Goal: Task Accomplishment & Management: Manage account settings

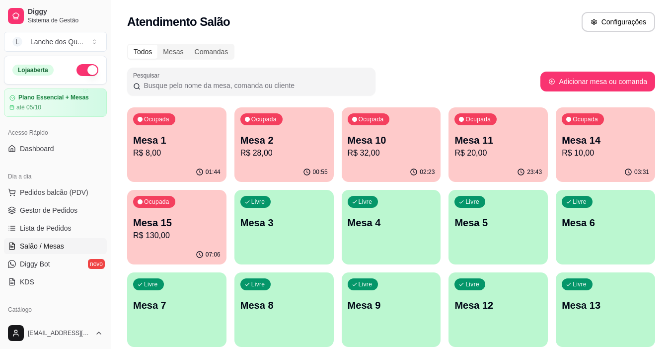
scroll to position [149, 0]
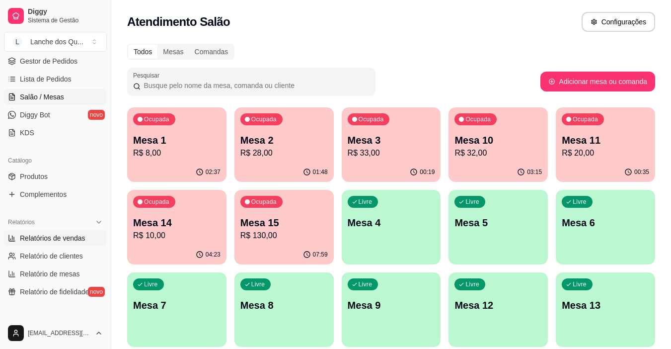
click at [60, 236] on span "Relatórios de vendas" at bounding box center [53, 238] width 66 height 10
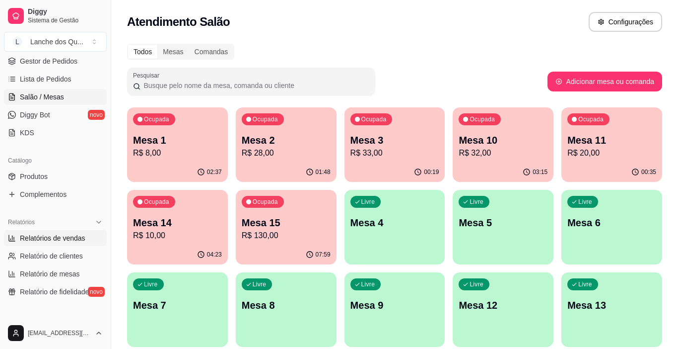
select select "ALL"
select select "0"
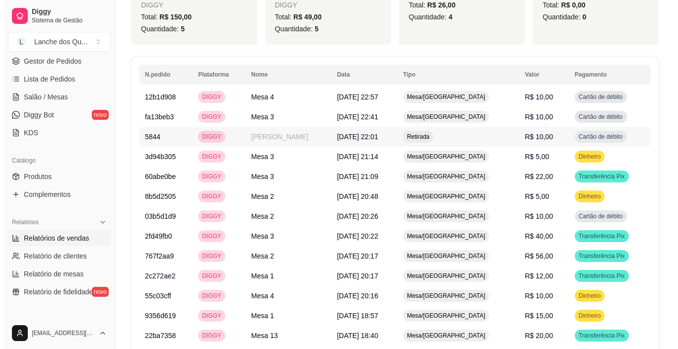
scroll to position [379, 0]
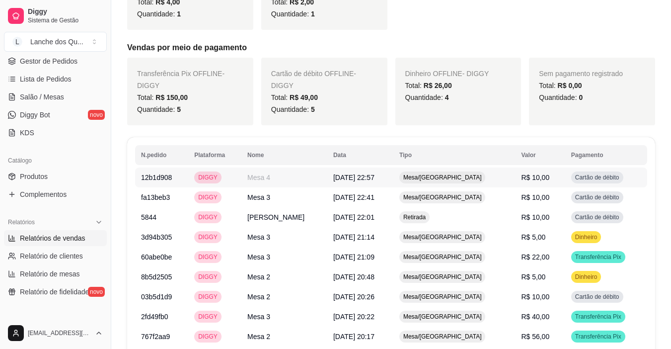
click at [529, 175] on span "R$ 10,00" at bounding box center [535, 177] width 28 height 8
click at [565, 192] on td "Cartão de débito" at bounding box center [606, 197] width 82 height 20
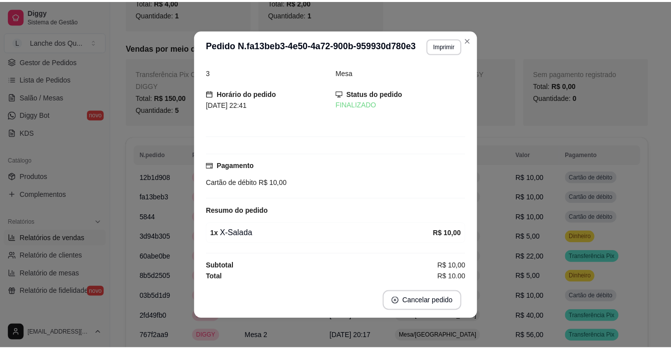
scroll to position [12, 0]
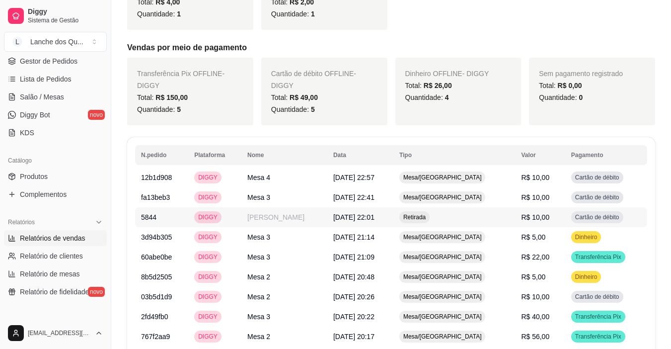
click at [565, 214] on td "Cartão de débito" at bounding box center [606, 217] width 82 height 20
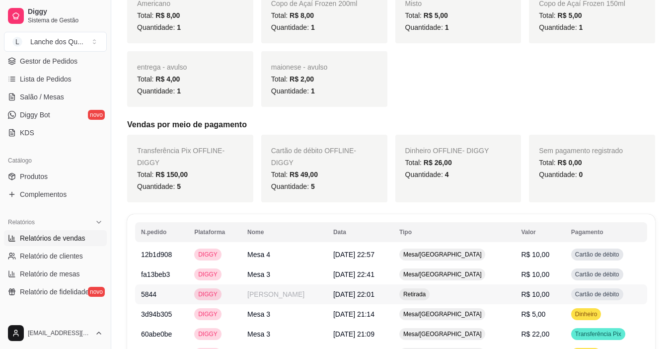
scroll to position [230, 0]
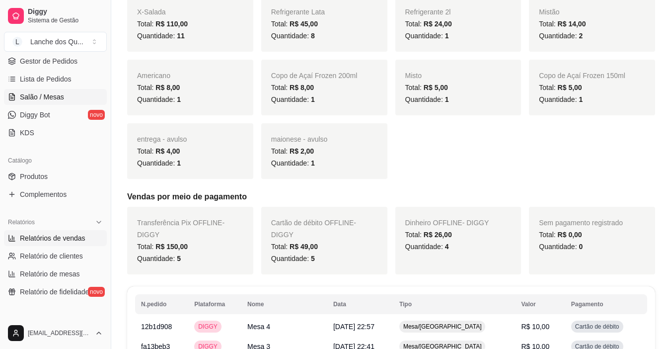
click at [41, 98] on span "Salão / Mesas" at bounding box center [42, 97] width 44 height 10
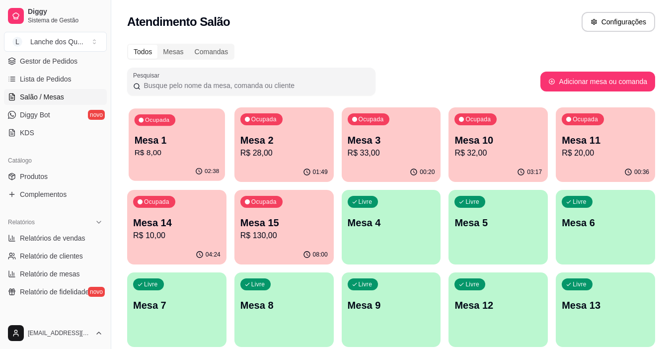
click at [173, 178] on div "02:38" at bounding box center [177, 171] width 96 height 19
click at [302, 138] on p "Mesa 2" at bounding box center [283, 140] width 87 height 14
click at [384, 145] on p "Mesa 3" at bounding box center [391, 140] width 87 height 14
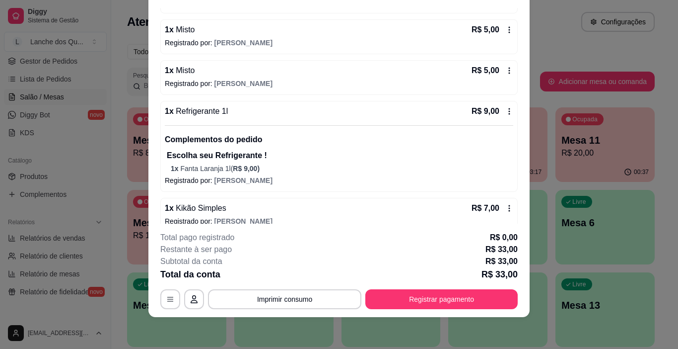
scroll to position [136, 0]
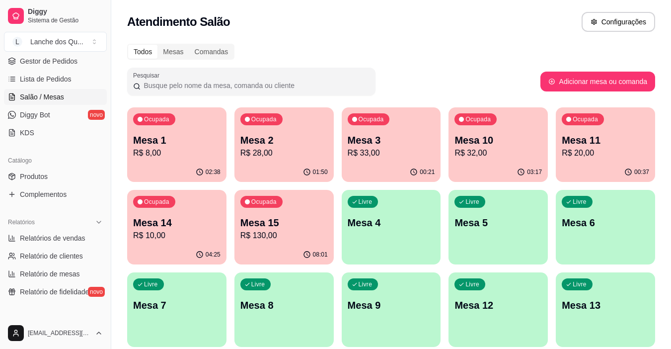
click at [470, 161] on div "Ocupada Mesa 10 R$ 32,00" at bounding box center [497, 134] width 99 height 55
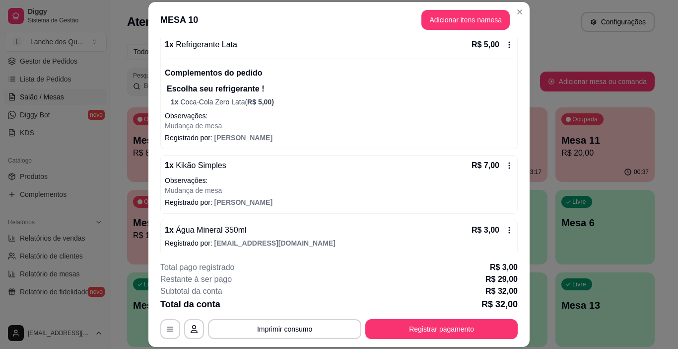
scroll to position [272, 0]
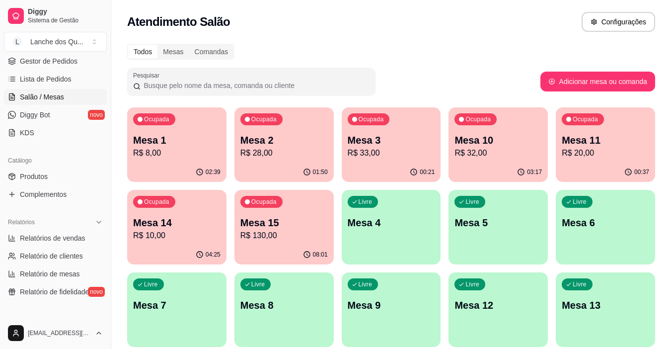
click at [403, 159] on div "Ocupada Mesa 3 R$ 33,00" at bounding box center [391, 134] width 99 height 55
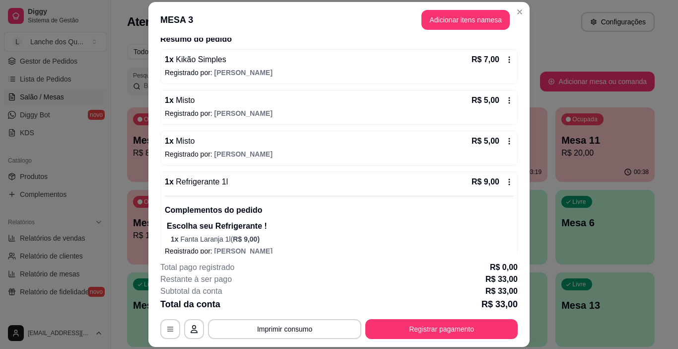
scroll to position [136, 0]
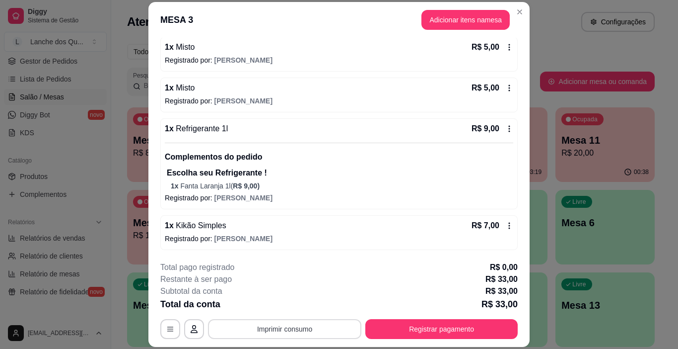
click at [260, 325] on button "Imprimir consumo" at bounding box center [284, 329] width 153 height 20
click at [283, 305] on button "IMPRESSORA" at bounding box center [284, 306] width 72 height 16
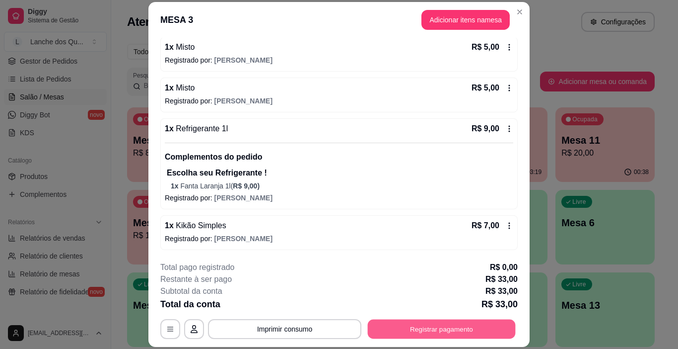
click at [407, 322] on button "Registrar pagamento" at bounding box center [442, 328] width 148 height 19
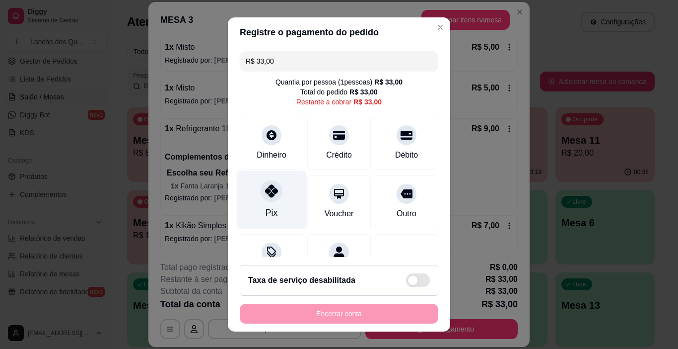
click at [269, 197] on icon at bounding box center [271, 190] width 13 height 13
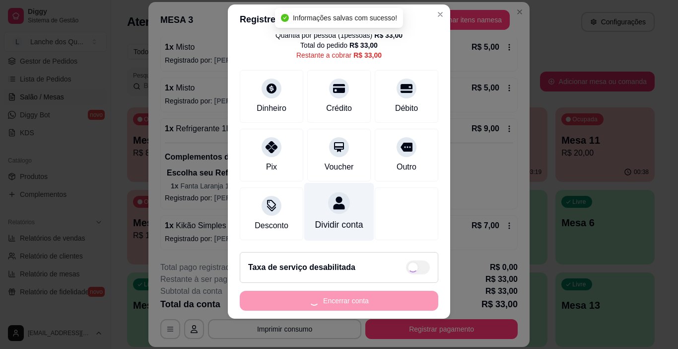
scroll to position [14, 0]
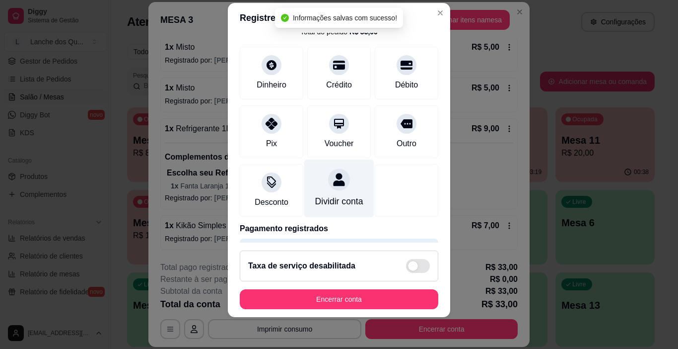
type input "R$ 0,00"
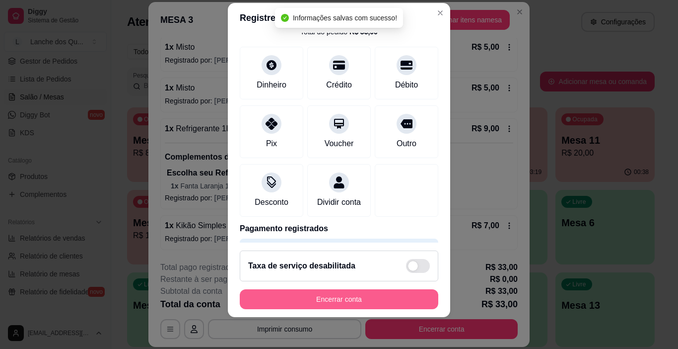
click at [375, 295] on button "Encerrar conta" at bounding box center [339, 299] width 199 height 20
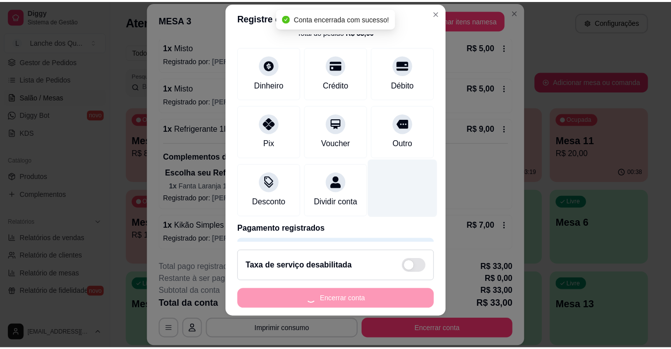
scroll to position [0, 0]
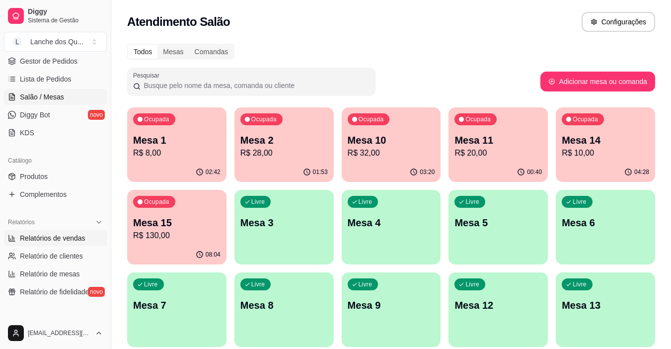
click at [42, 239] on span "Relatórios de vendas" at bounding box center [53, 238] width 66 height 10
select select "ALL"
select select "0"
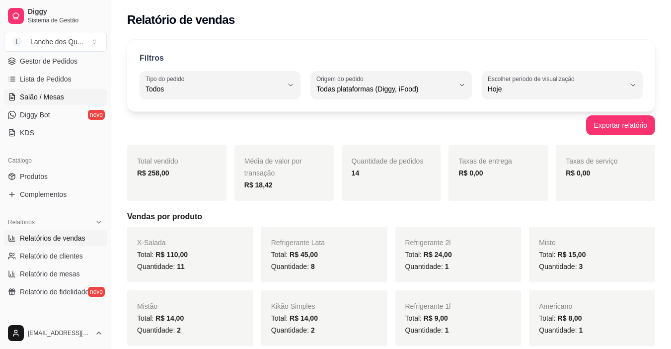
click at [51, 90] on link "Salão / Mesas" at bounding box center [55, 97] width 103 height 16
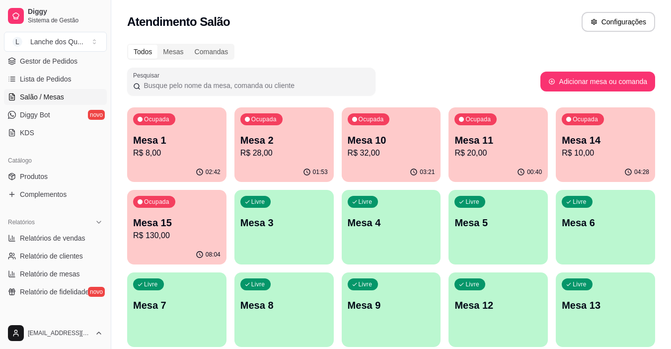
click at [164, 153] on p "R$ 8,00" at bounding box center [176, 153] width 87 height 12
click at [198, 160] on div "Ocupada Mesa 1 R$ 8,00" at bounding box center [177, 135] width 96 height 54
click at [293, 226] on p "Mesa 3" at bounding box center [283, 223] width 87 height 14
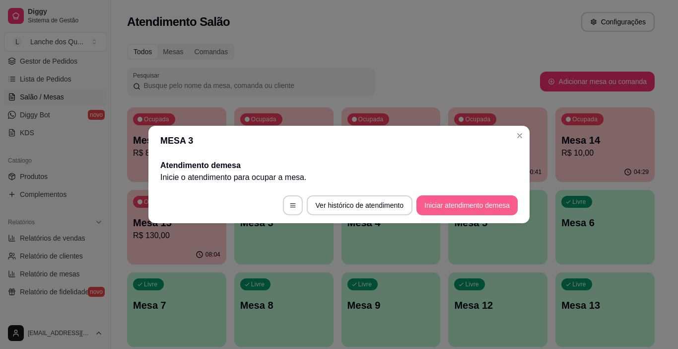
click at [447, 196] on button "Iniciar atendimento de mesa" at bounding box center [467, 205] width 101 height 20
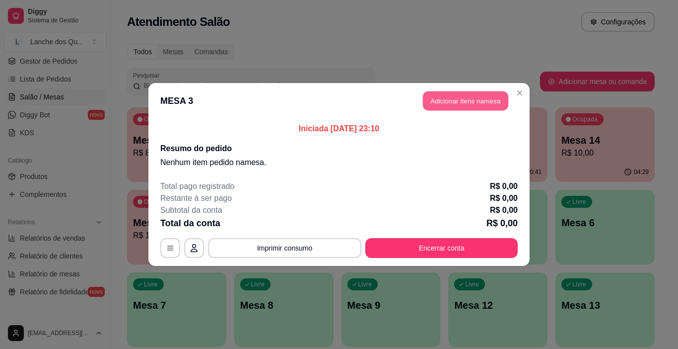
click at [423, 103] on button "Adicionar itens na mesa" at bounding box center [465, 100] width 85 height 19
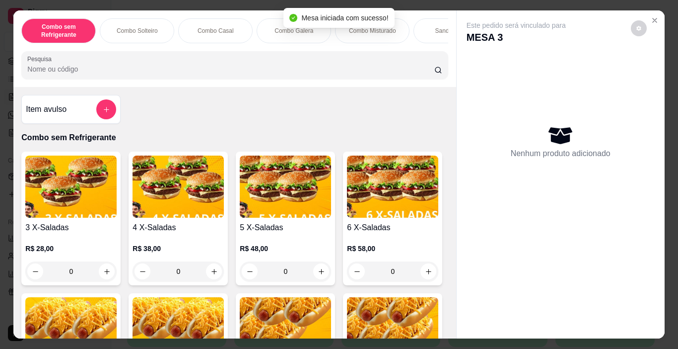
click at [194, 71] on input "Pesquisa" at bounding box center [230, 69] width 407 height 10
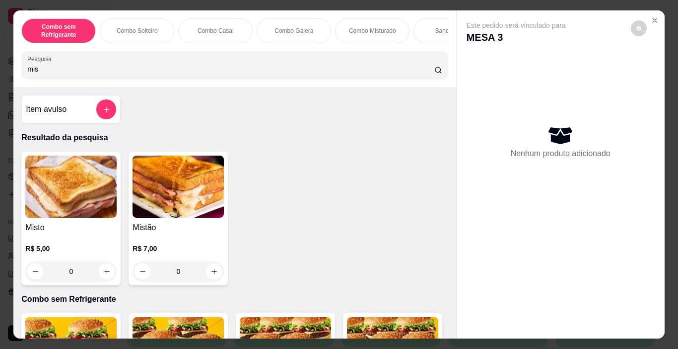
scroll to position [50, 0]
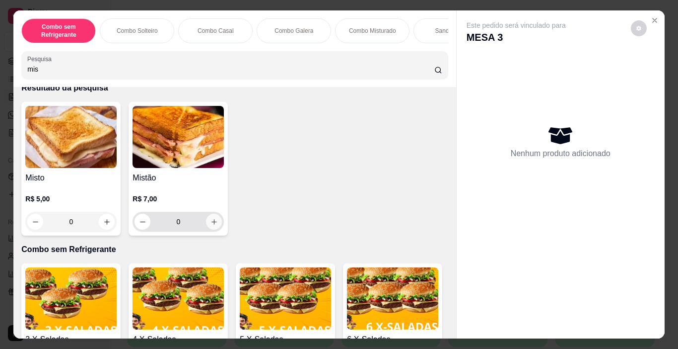
type input "mis"
click at [211, 225] on icon "increase-product-quantity" at bounding box center [214, 221] width 7 height 7
type input "1"
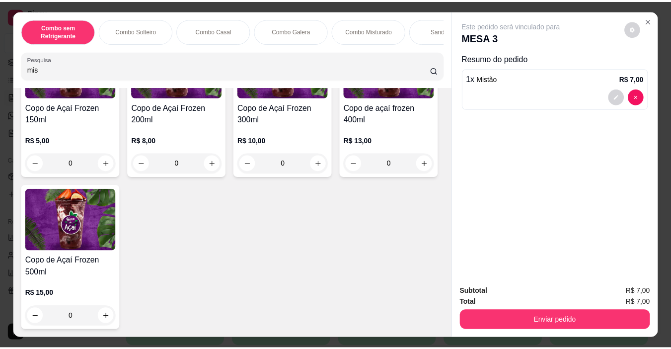
scroll to position [3179, 0]
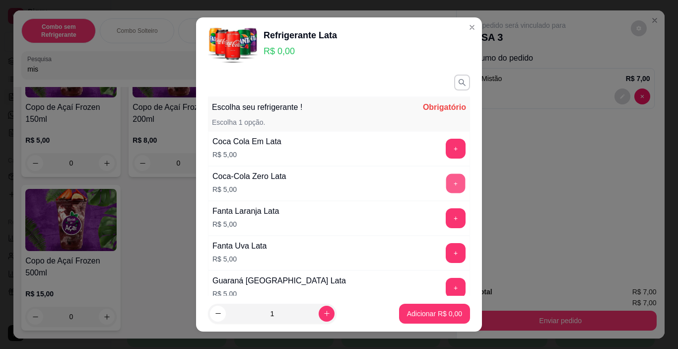
click at [446, 184] on button "+" at bounding box center [455, 183] width 19 height 19
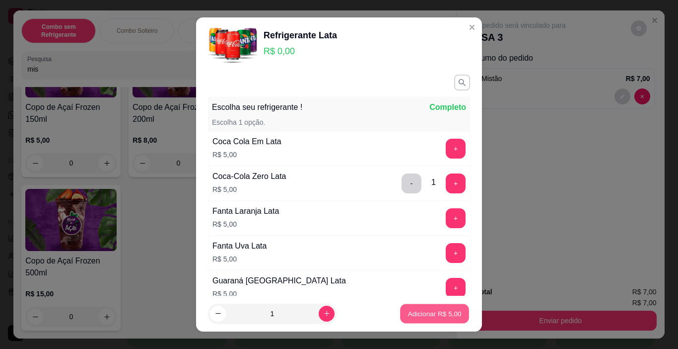
click at [438, 315] on p "Adicionar R$ 5,00" at bounding box center [435, 312] width 54 height 9
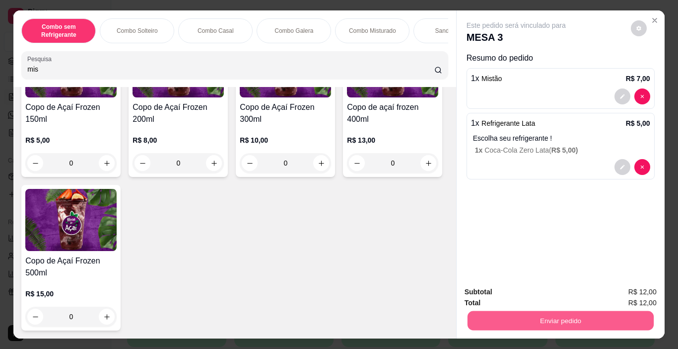
click at [522, 311] on button "Enviar pedido" at bounding box center [560, 320] width 186 height 19
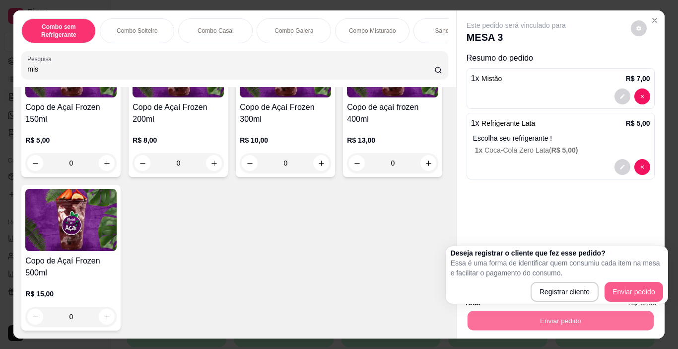
click at [647, 293] on div "Registrar cliente Enviar pedido" at bounding box center [557, 292] width 213 height 20
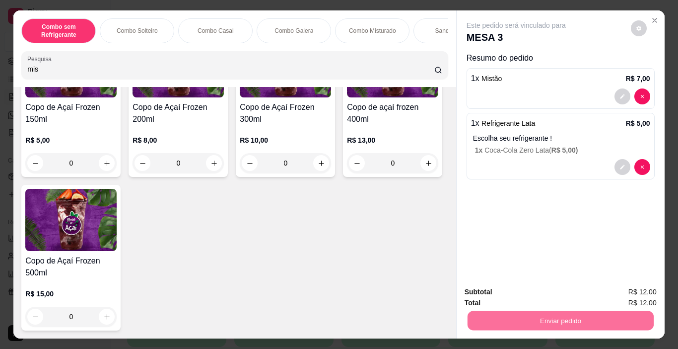
click at [647, 293] on button "Enviar pedido" at bounding box center [631, 292] width 56 height 19
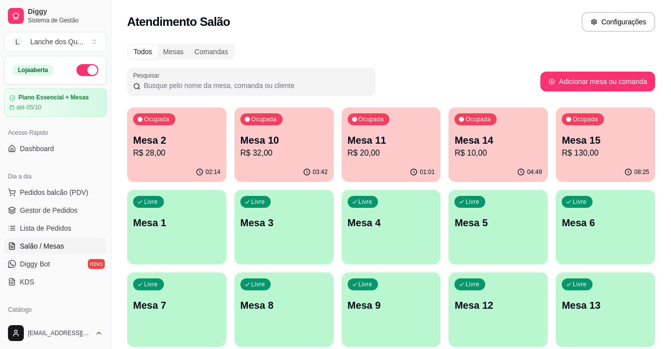
click at [427, 64] on div "Todos Mesas Comandas Pesquisar Adicionar mesa ou comanda Ocupada Mesa 2 R$ 28,0…" at bounding box center [391, 198] width 560 height 321
click at [276, 152] on p "R$ 32,00" at bounding box center [283, 152] width 85 height 11
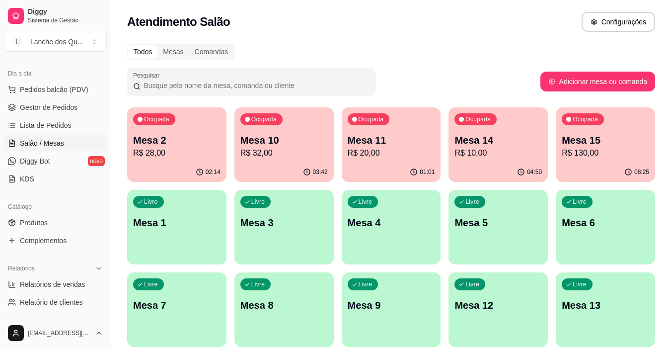
scroll to position [149, 0]
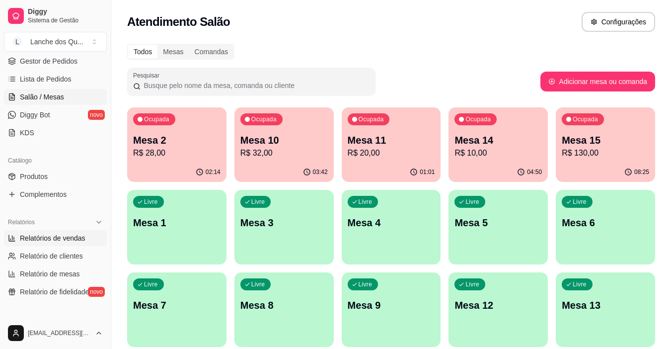
click at [56, 240] on span "Relatórios de vendas" at bounding box center [53, 238] width 66 height 10
select select "ALL"
select select "0"
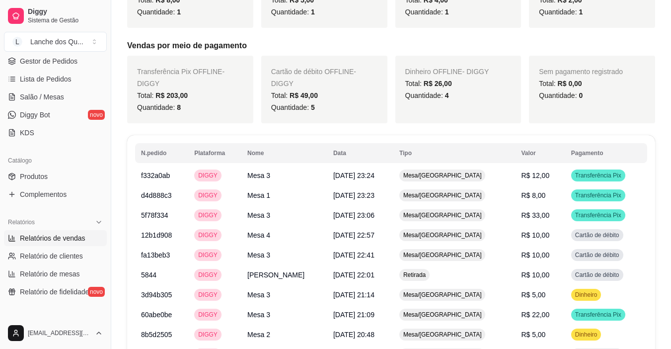
scroll to position [447, 0]
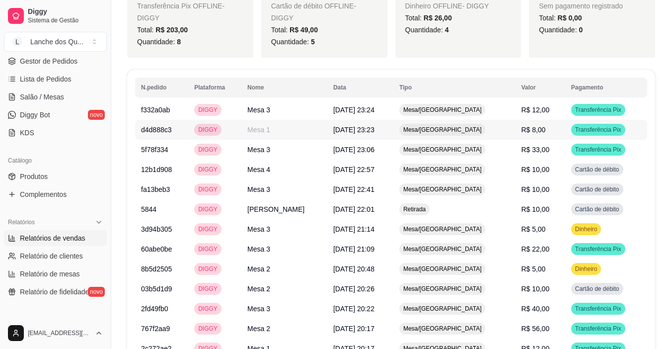
click at [573, 111] on span "Transferência Pix" at bounding box center [598, 110] width 50 height 8
